Goal: Book appointment/travel/reservation

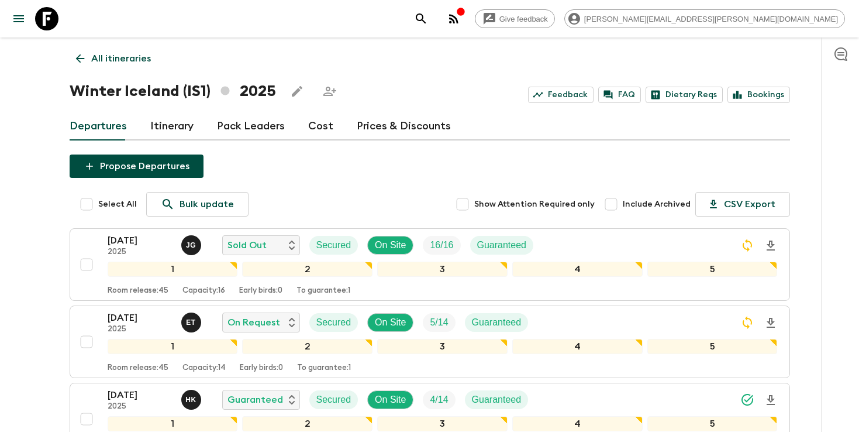
scroll to position [129, 0]
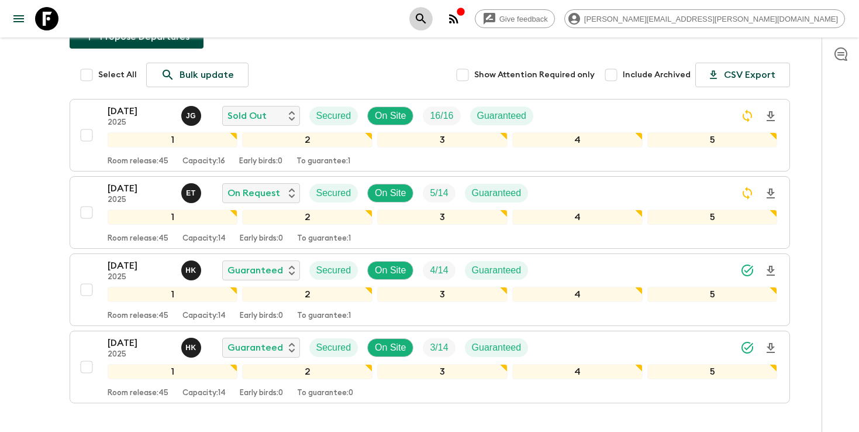
click at [428, 18] on icon "search adventures" at bounding box center [421, 19] width 14 height 14
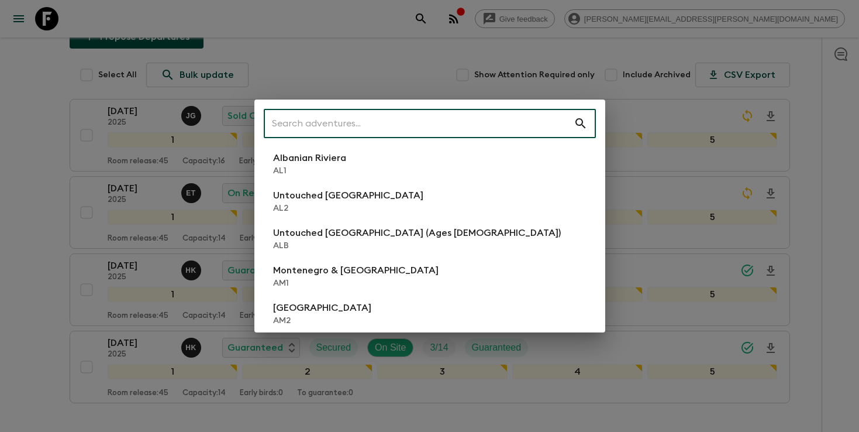
click at [523, 115] on input "text" at bounding box center [419, 123] width 310 height 33
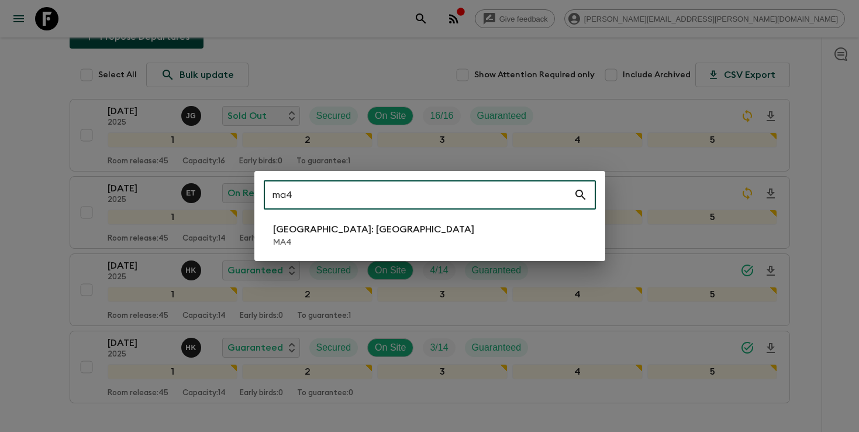
type input "ma4"
click at [406, 244] on li "[GEOGRAPHIC_DATA]: [GEOGRAPHIC_DATA] MA4" at bounding box center [430, 235] width 332 height 33
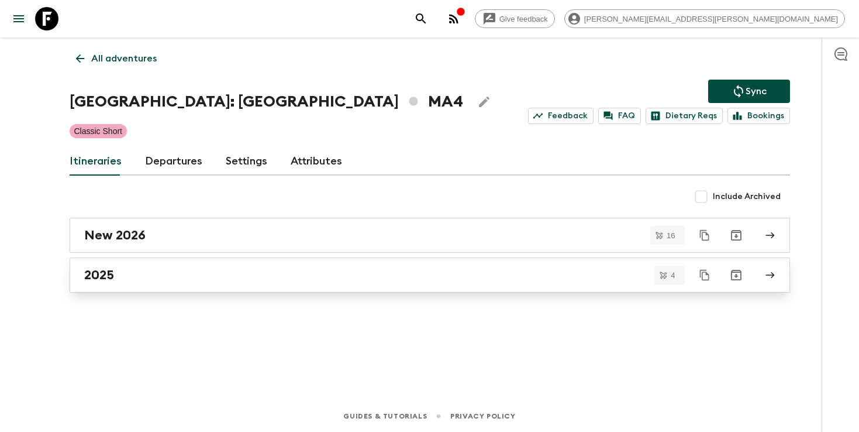
click at [148, 275] on div "2025" at bounding box center [418, 274] width 669 height 15
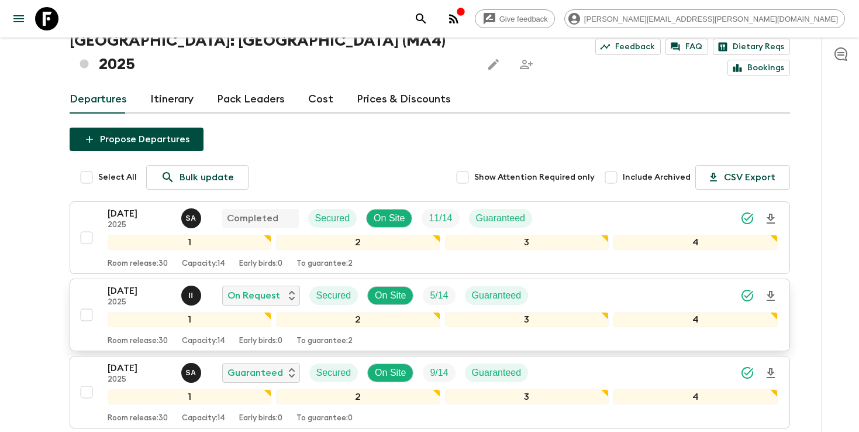
scroll to position [207, 0]
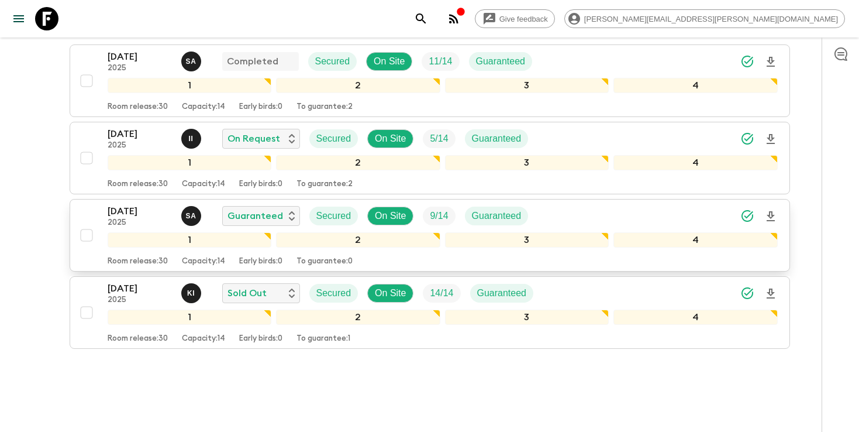
click at [773, 211] on icon "Download Onboarding" at bounding box center [771, 216] width 8 height 10
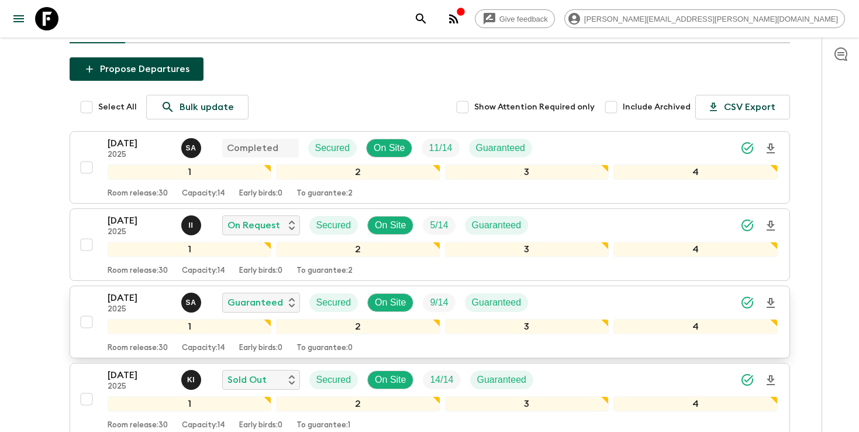
scroll to position [116, 0]
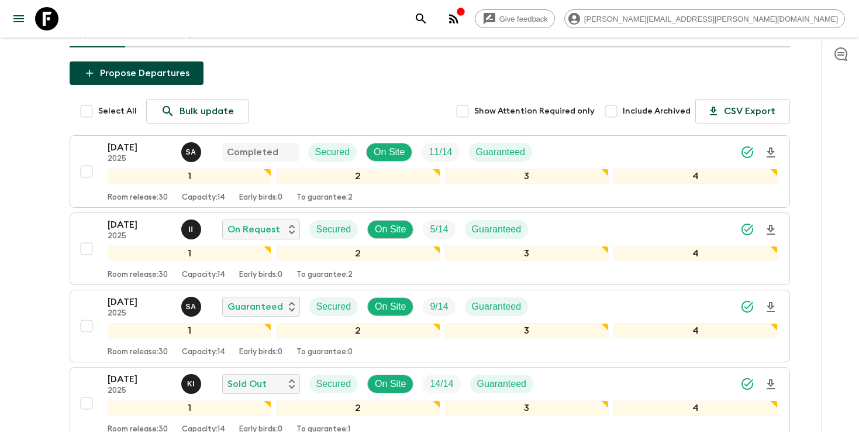
click at [428, 22] on icon "search adventures" at bounding box center [421, 19] width 14 height 14
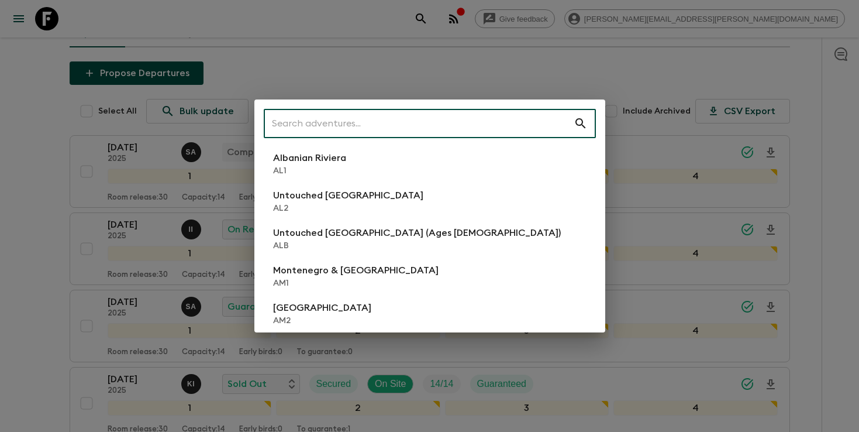
click at [505, 115] on input "text" at bounding box center [419, 123] width 310 height 33
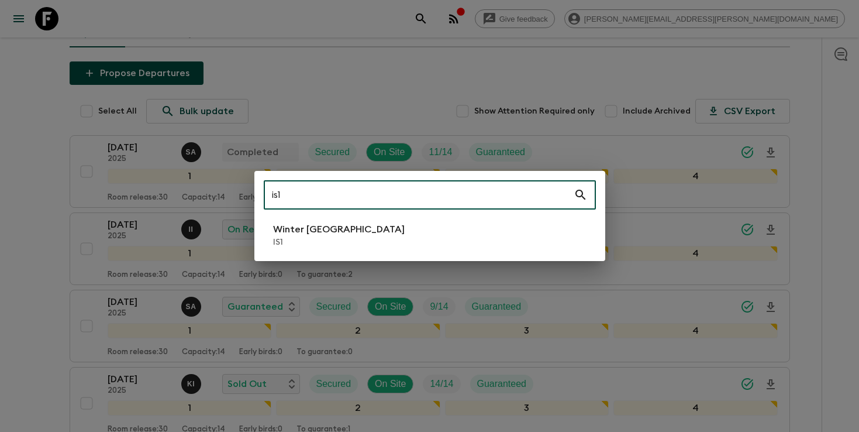
type input "is1"
click at [386, 229] on li "Winter Iceland IS1" at bounding box center [430, 235] width 332 height 33
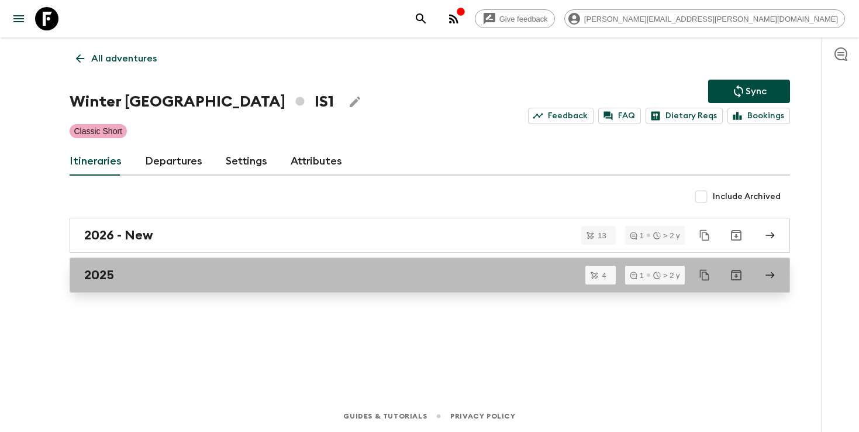
click at [250, 275] on div "2025" at bounding box center [418, 274] width 669 height 15
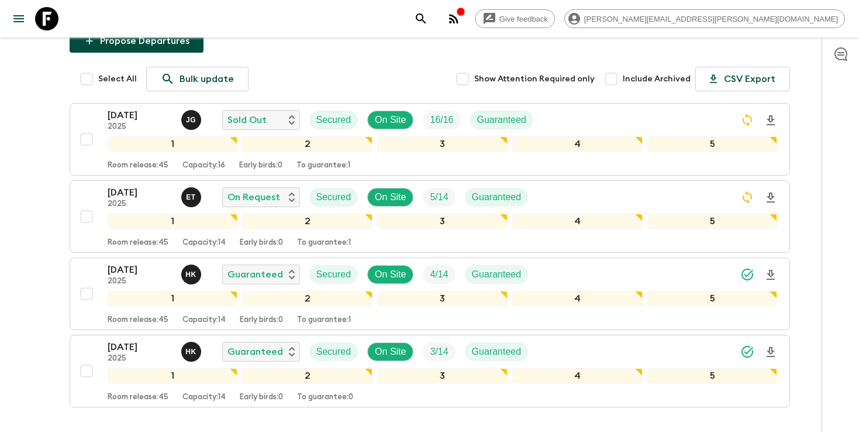
scroll to position [207, 0]
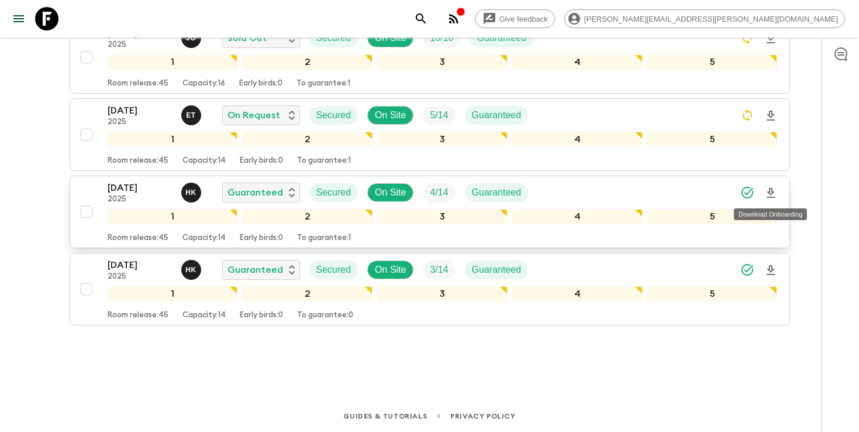
click at [770, 192] on icon "Download Onboarding" at bounding box center [771, 193] width 14 height 14
click at [428, 22] on icon "search adventures" at bounding box center [421, 19] width 14 height 14
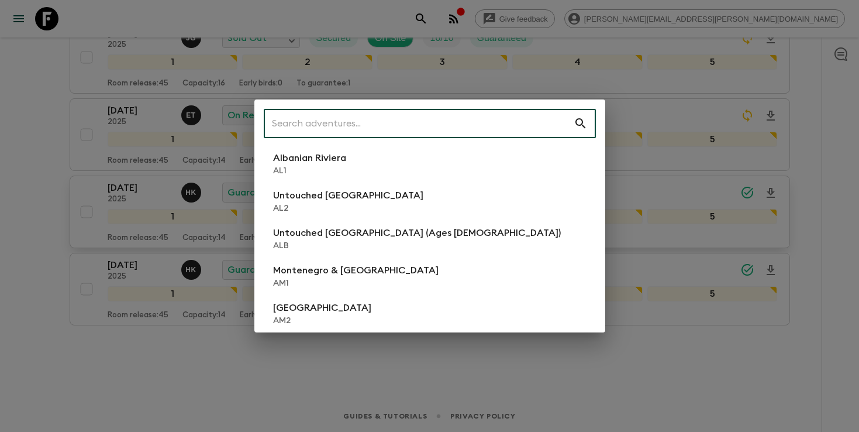
click at [302, 125] on input "text" at bounding box center [419, 123] width 310 height 33
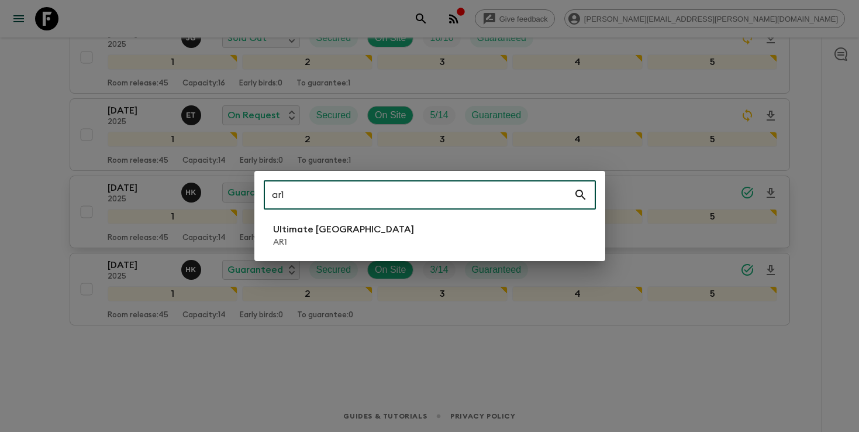
type input "ar1"
click at [282, 243] on p "AR1" at bounding box center [343, 242] width 141 height 12
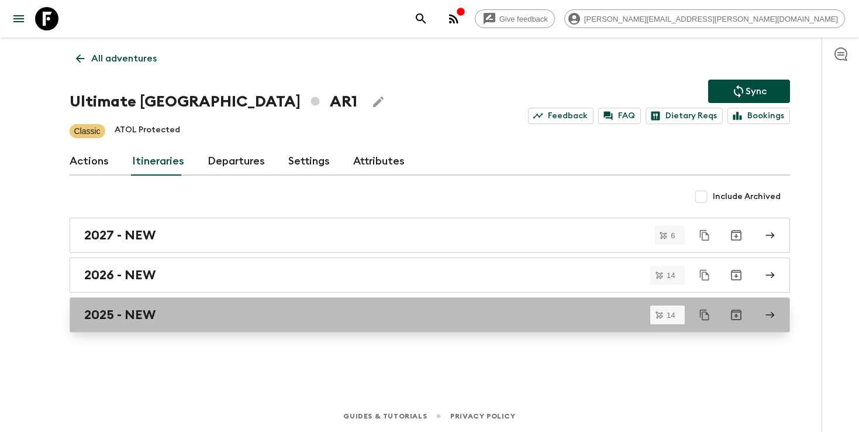
click at [141, 311] on h2 "2025 - NEW" at bounding box center [119, 314] width 71 height 15
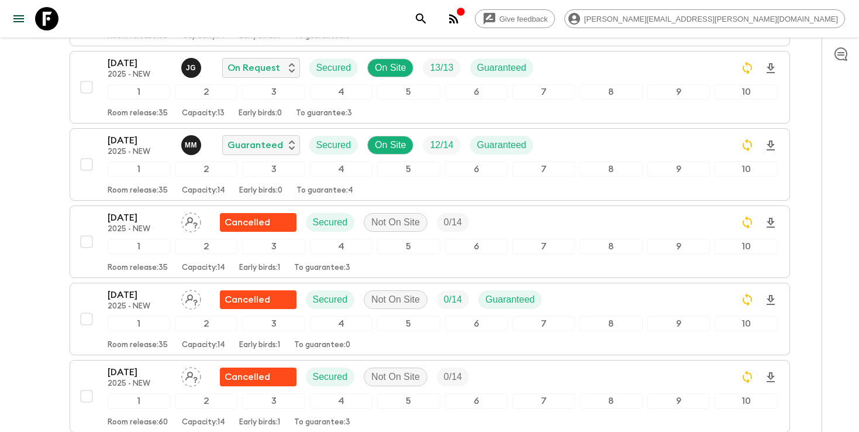
scroll to position [588, 0]
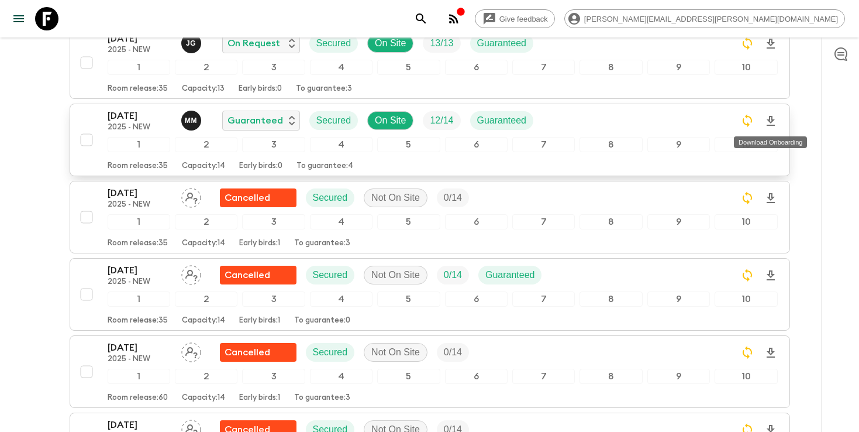
click at [771, 121] on icon "Download Onboarding" at bounding box center [771, 121] width 14 height 14
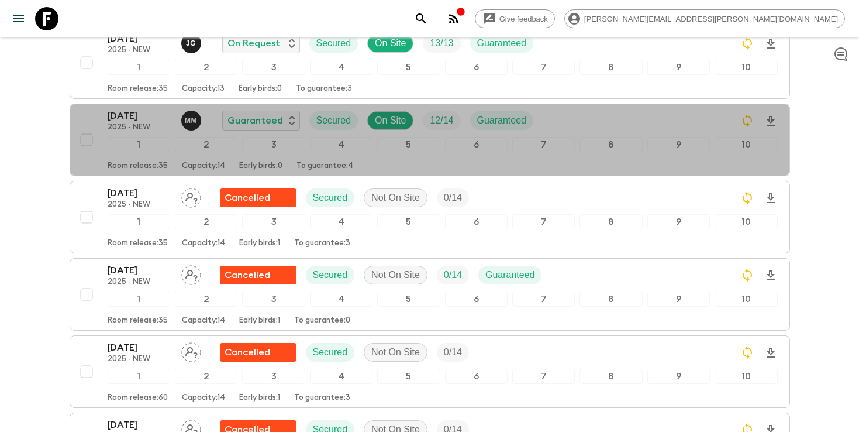
click at [657, 131] on div "[DATE] 2025 - NEW M M Guaranteed Secured On Site 12 / 14 Guaranteed" at bounding box center [443, 120] width 670 height 23
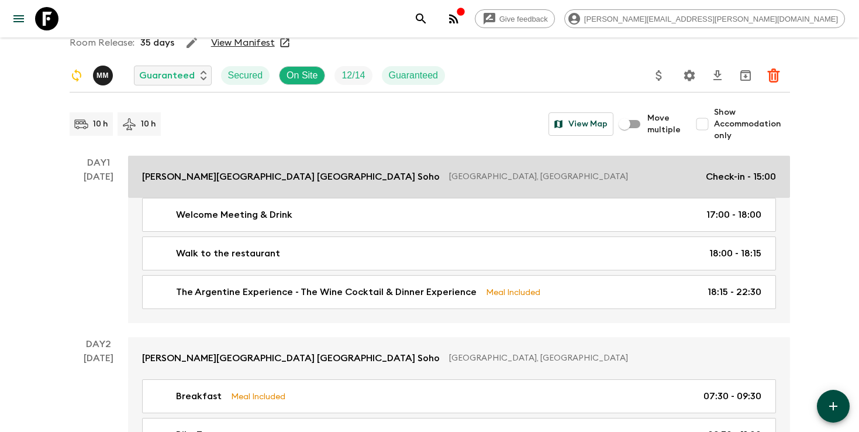
scroll to position [84, 0]
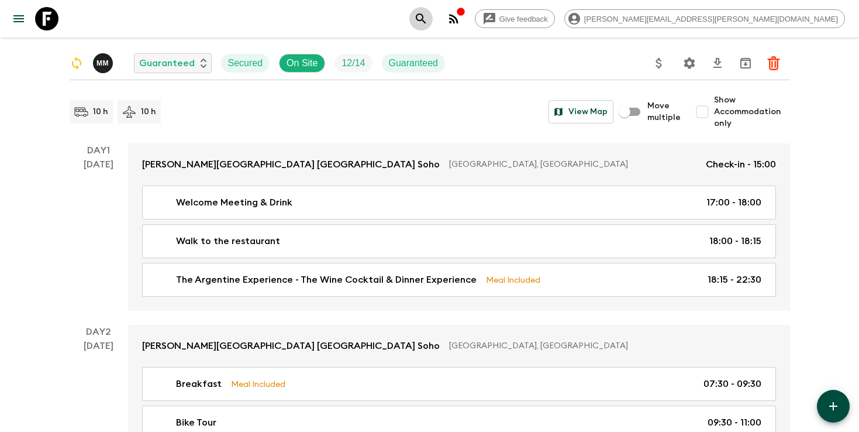
click at [428, 18] on icon "search adventures" at bounding box center [421, 19] width 14 height 14
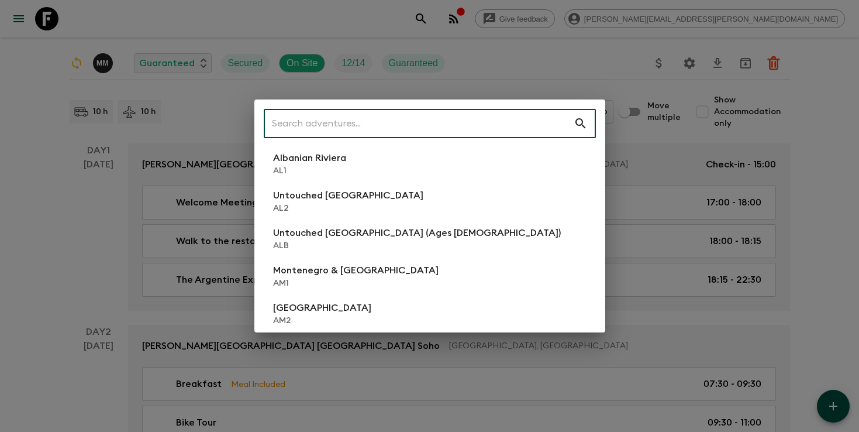
click at [483, 118] on input "text" at bounding box center [419, 123] width 310 height 33
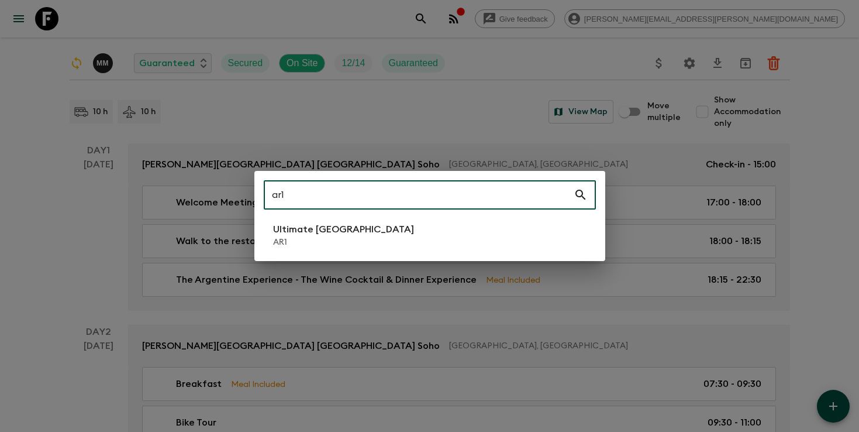
type input "ar1"
click at [421, 230] on li "Ultimate Argentina AR1" at bounding box center [430, 235] width 332 height 33
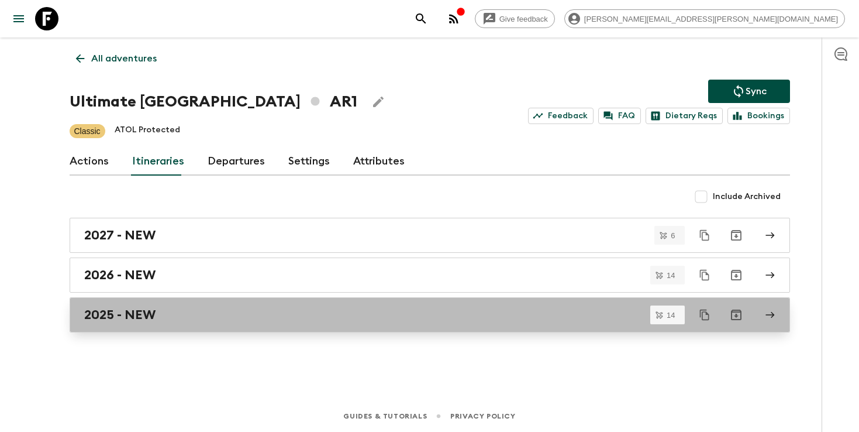
click at [104, 314] on h2 "2025 - NEW" at bounding box center [119, 314] width 71 height 15
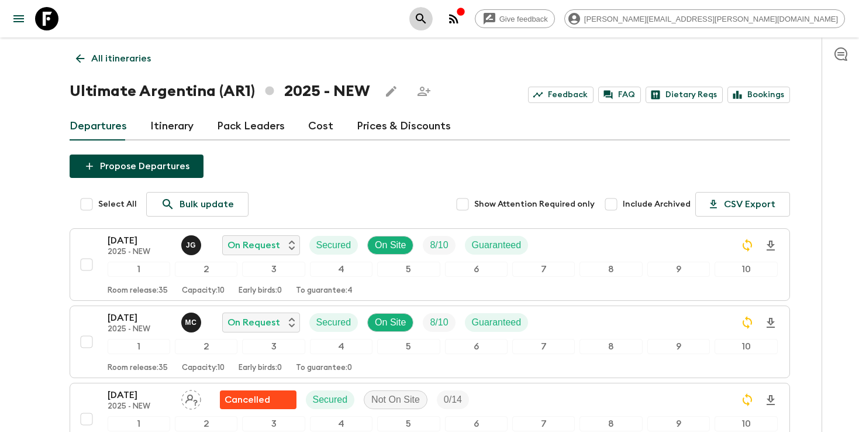
click at [428, 21] on icon "search adventures" at bounding box center [421, 19] width 14 height 14
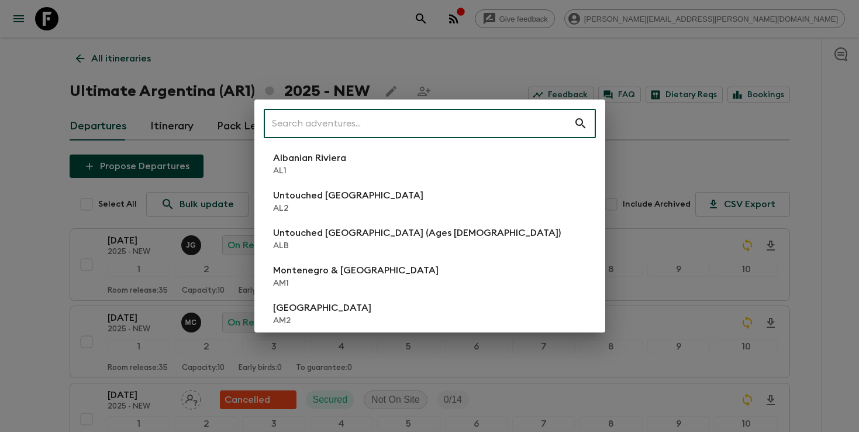
click at [457, 128] on input "text" at bounding box center [419, 123] width 310 height 33
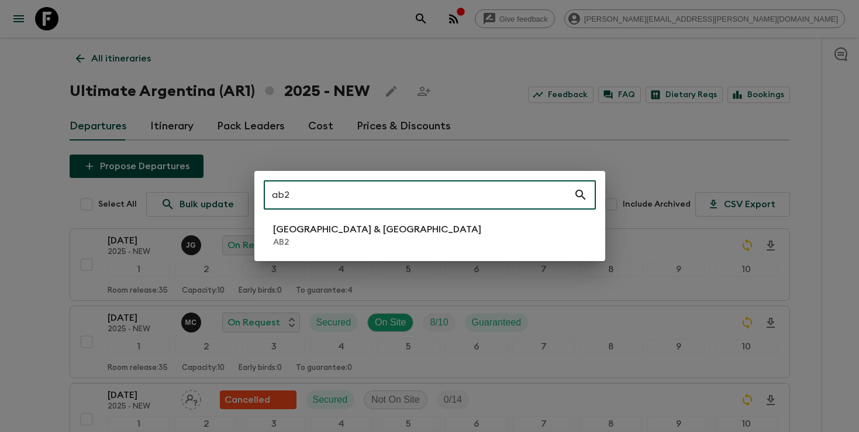
type input "ab2"
click at [393, 240] on li "Argentina & [GEOGRAPHIC_DATA] AB2" at bounding box center [430, 235] width 332 height 33
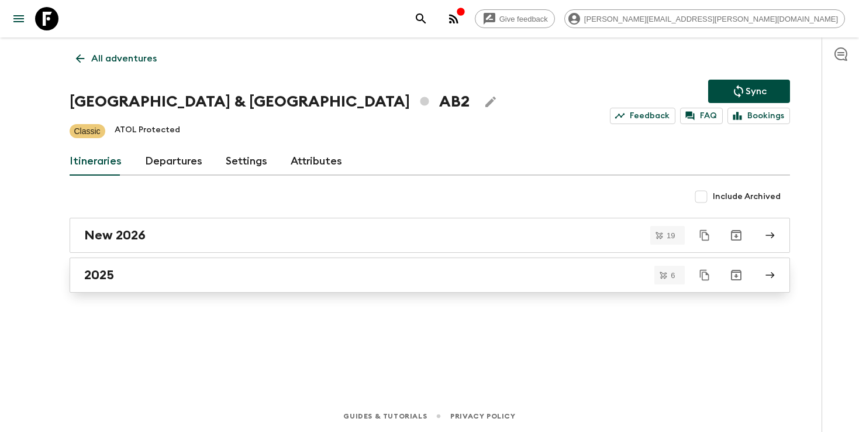
click at [106, 283] on link "2025" at bounding box center [430, 274] width 721 height 35
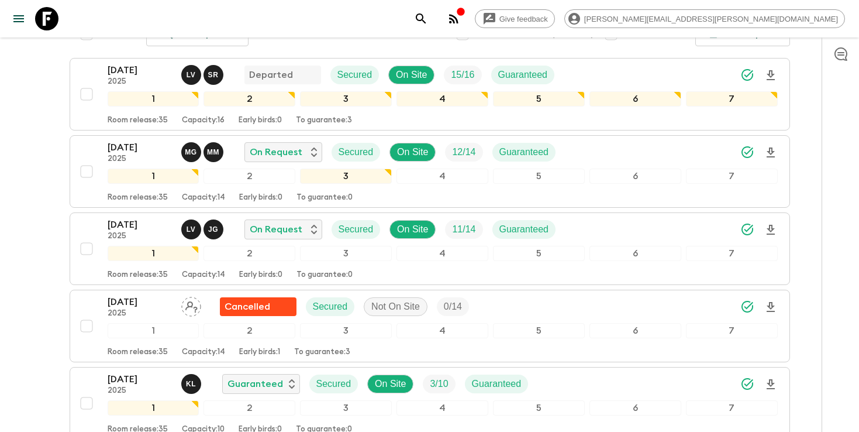
scroll to position [295, 0]
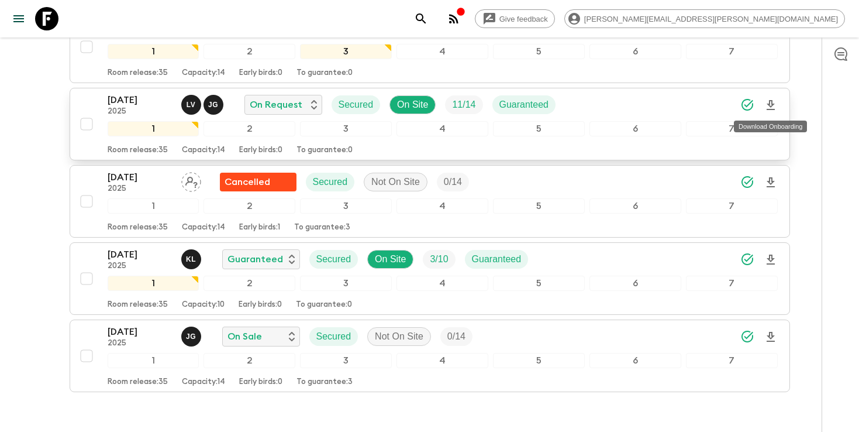
click at [773, 106] on icon "Download Onboarding" at bounding box center [771, 105] width 14 height 14
click at [428, 16] on icon "search adventures" at bounding box center [421, 19] width 14 height 14
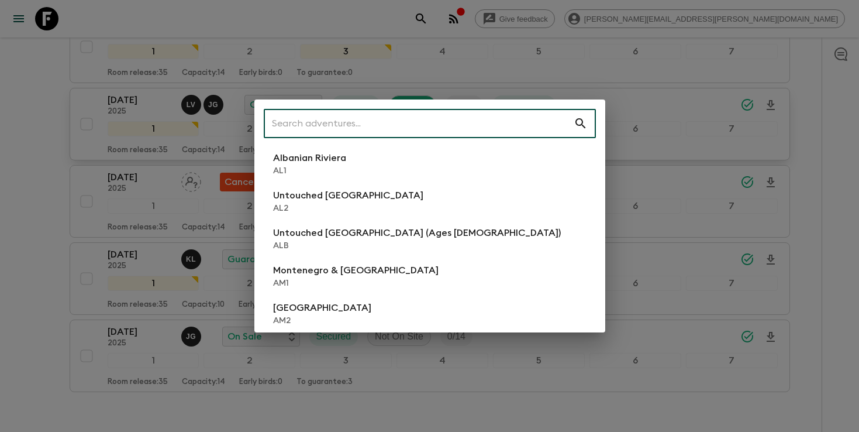
click at [511, 119] on input "text" at bounding box center [419, 123] width 310 height 33
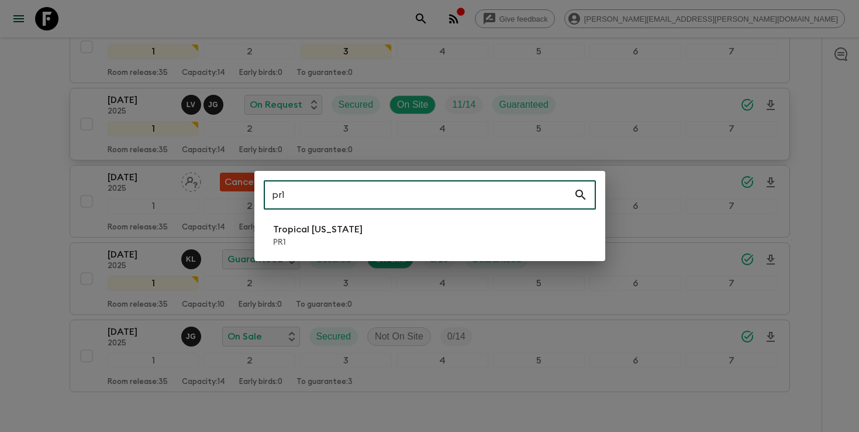
type input "pr1"
click at [418, 232] on li "Tropical [US_STATE] PR1" at bounding box center [430, 235] width 332 height 33
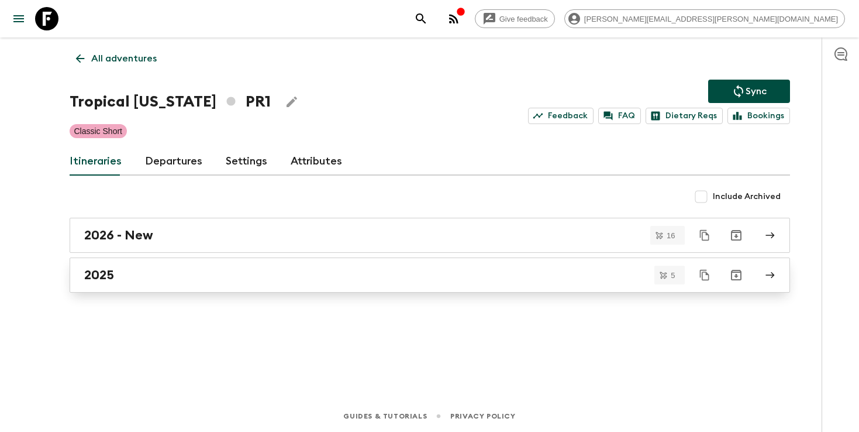
click at [121, 276] on div "2025" at bounding box center [418, 274] width 669 height 15
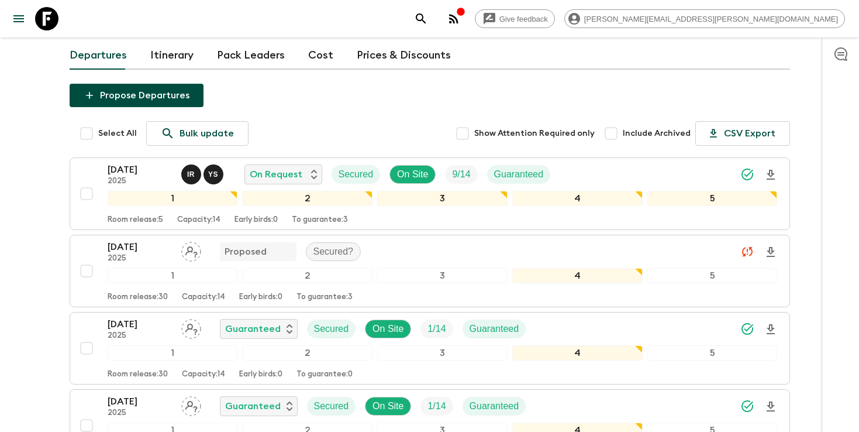
scroll to position [81, 0]
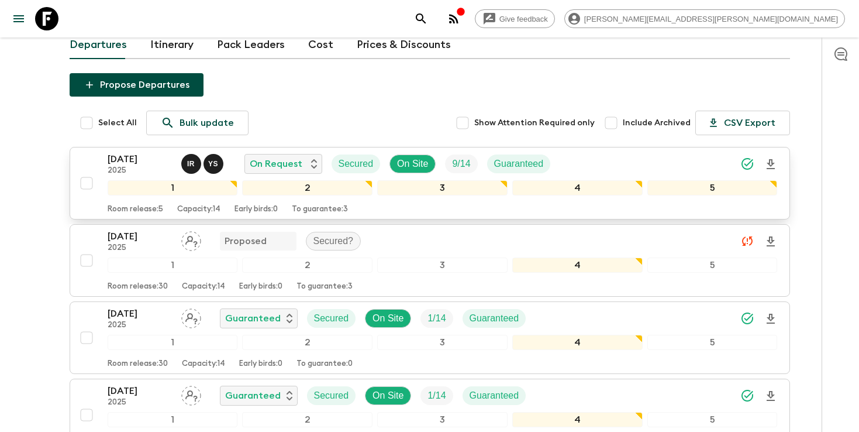
click at [768, 168] on icon "Download Onboarding" at bounding box center [771, 164] width 8 height 10
click at [620, 167] on div "[DATE] 2025 I R Y S On Request Secured On Site 9 / 14 Guaranteed" at bounding box center [443, 163] width 670 height 23
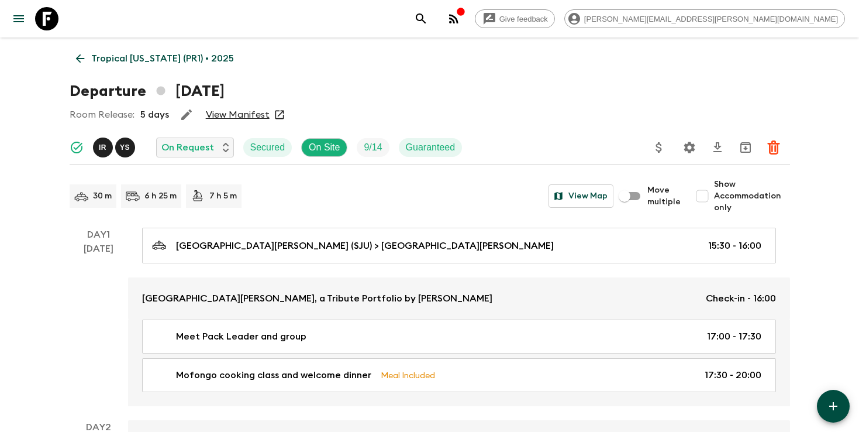
click at [115, 53] on p "Tropical [US_STATE] (PR1) • 2025" at bounding box center [162, 58] width 143 height 14
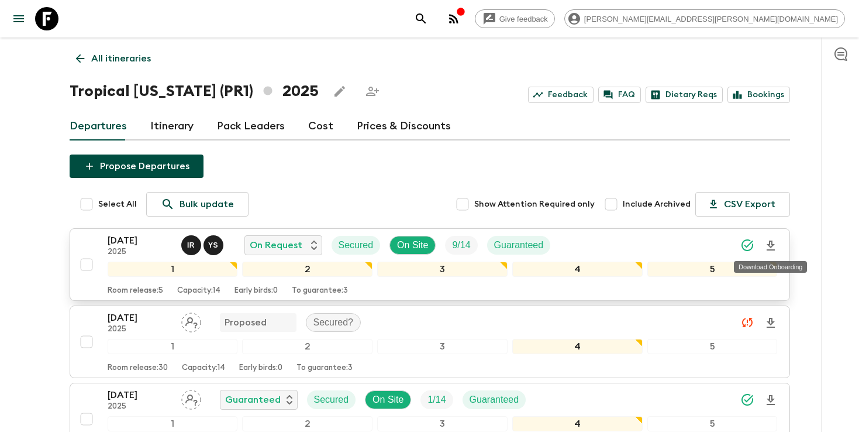
click at [772, 242] on icon "Download Onboarding" at bounding box center [771, 246] width 14 height 14
click at [586, 245] on div "[DATE] 2025 I R Y S On Request Secured On Site 9 / 14 Guaranteed" at bounding box center [443, 244] width 670 height 23
